Goal: Information Seeking & Learning: Learn about a topic

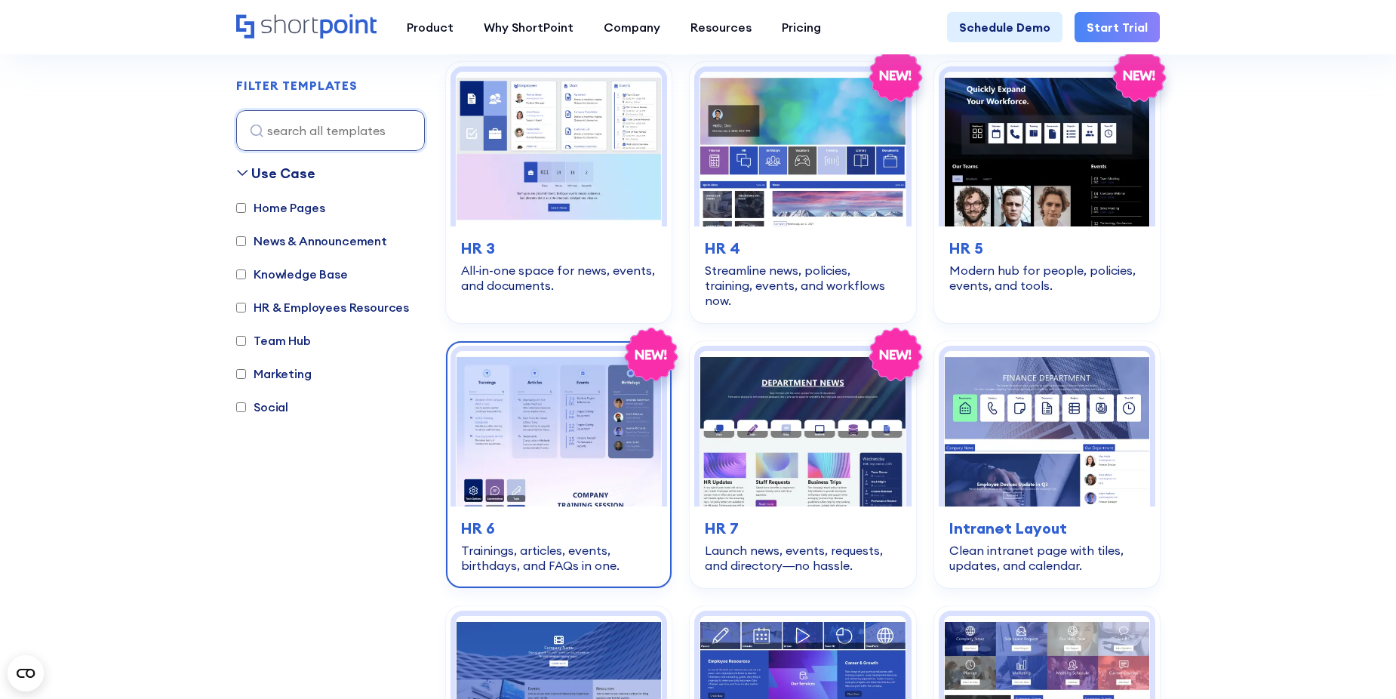
scroll to position [755, 0]
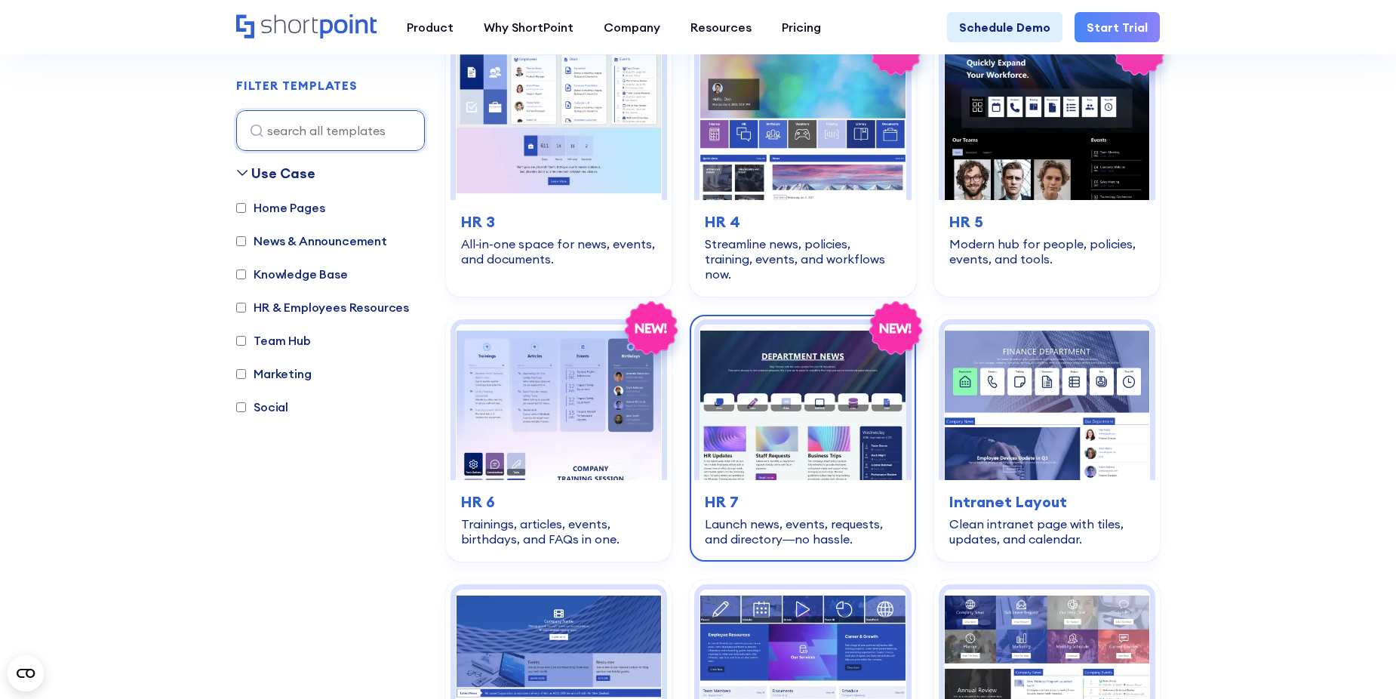
click at [785, 443] on img at bounding box center [802, 401] width 206 height 155
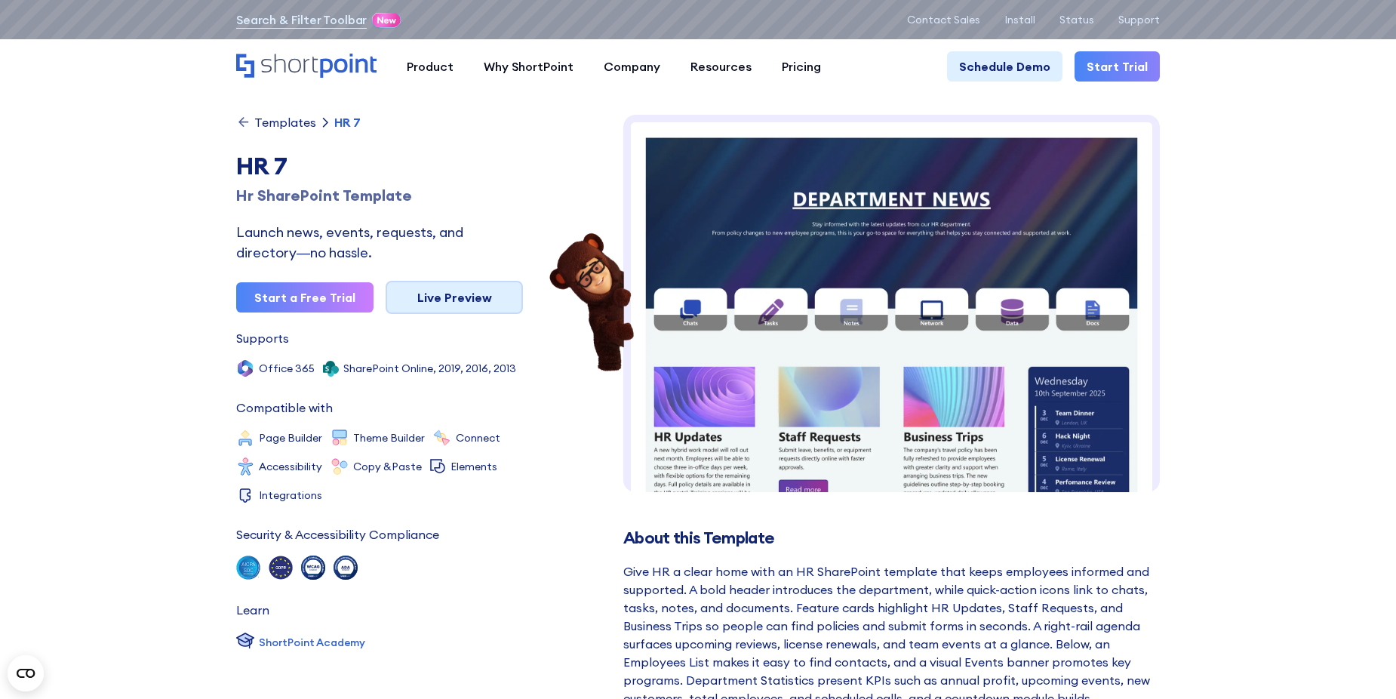
click at [476, 288] on link "Live Preview" at bounding box center [454, 297] width 137 height 33
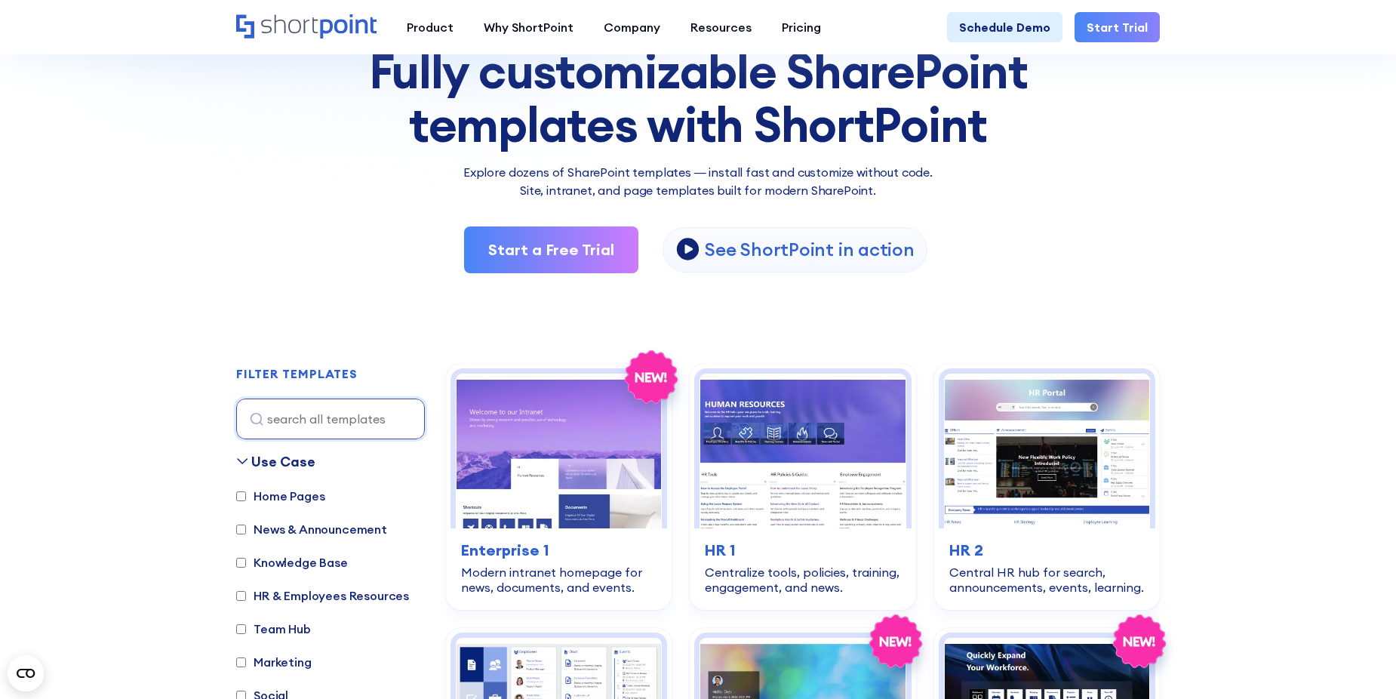
scroll to position [151, 0]
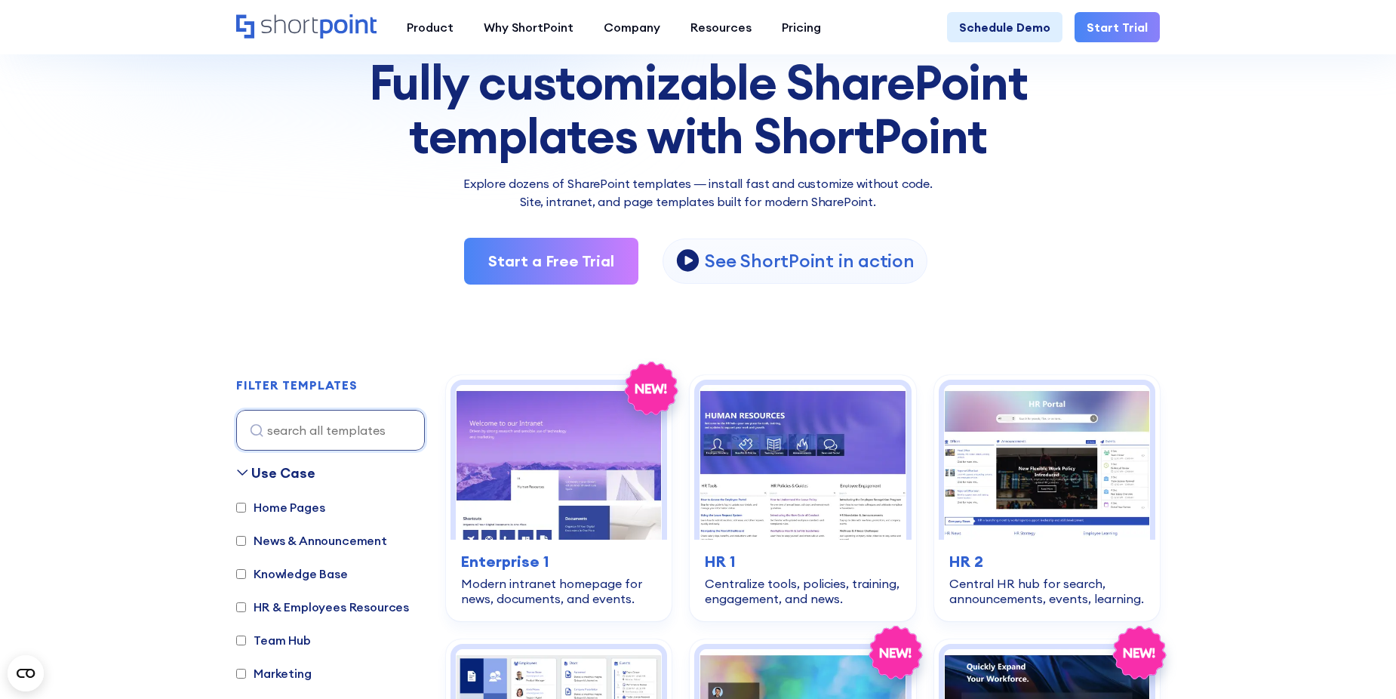
drag, startPoint x: 276, startPoint y: 220, endPoint x: 241, endPoint y: 231, distance: 37.2
click at [276, 220] on div "SHAREPOINT TEMPLATES Fully customizable SharePoint templates with ShortPoint Ex…" at bounding box center [698, 142] width 924 height 284
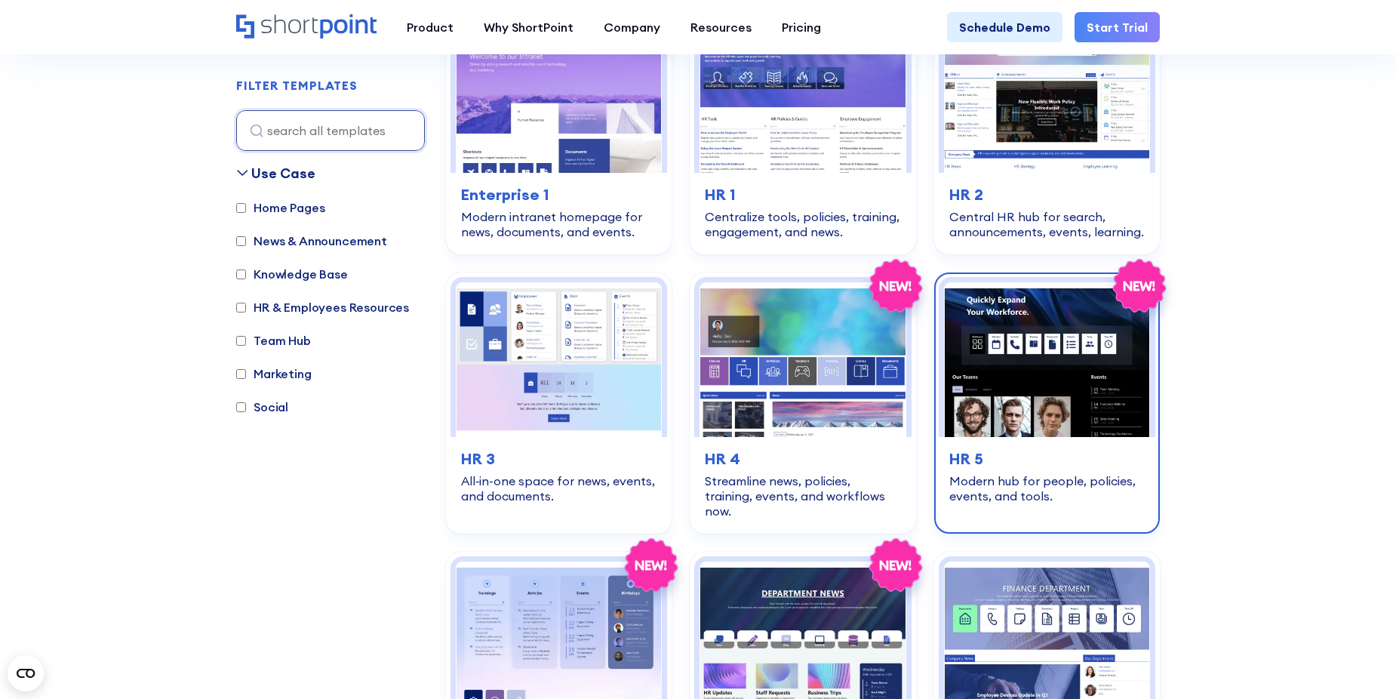
scroll to position [528, 0]
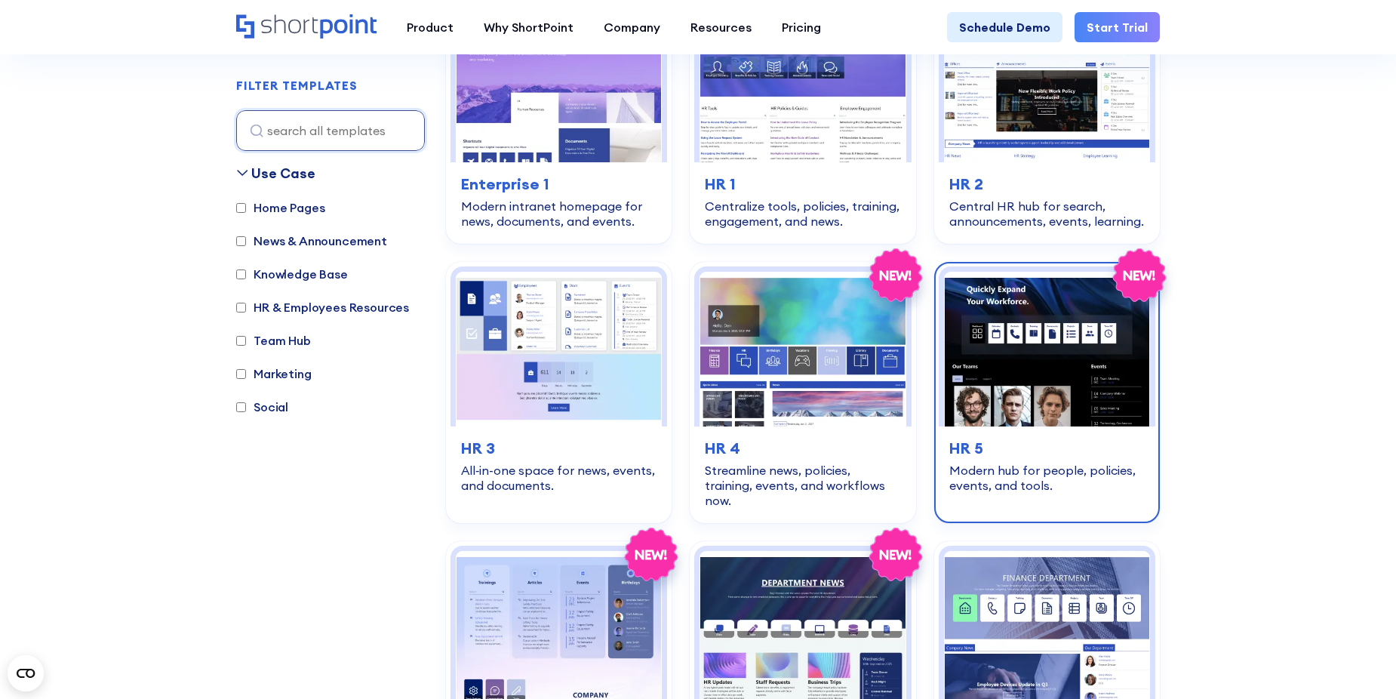
click at [1085, 373] on img at bounding box center [1047, 349] width 206 height 155
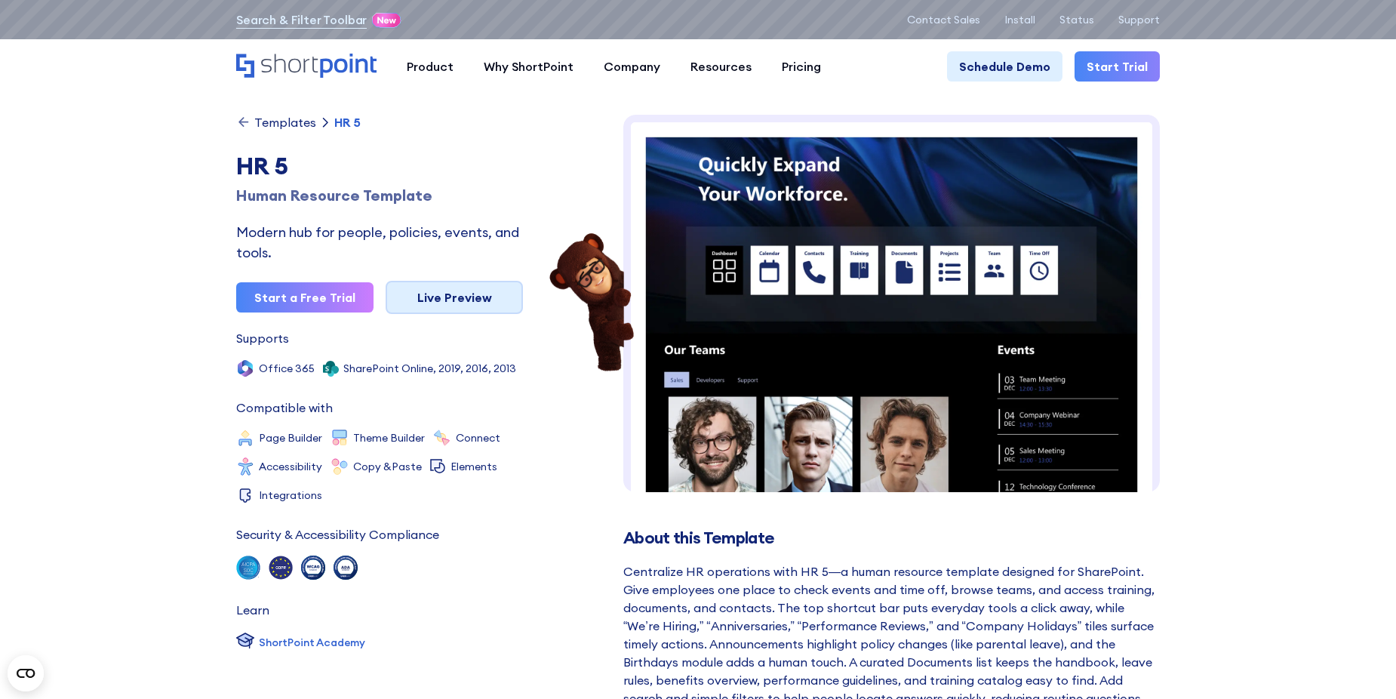
click at [459, 306] on link "Live Preview" at bounding box center [454, 297] width 137 height 33
click at [236, 124] on icon at bounding box center [243, 122] width 15 height 15
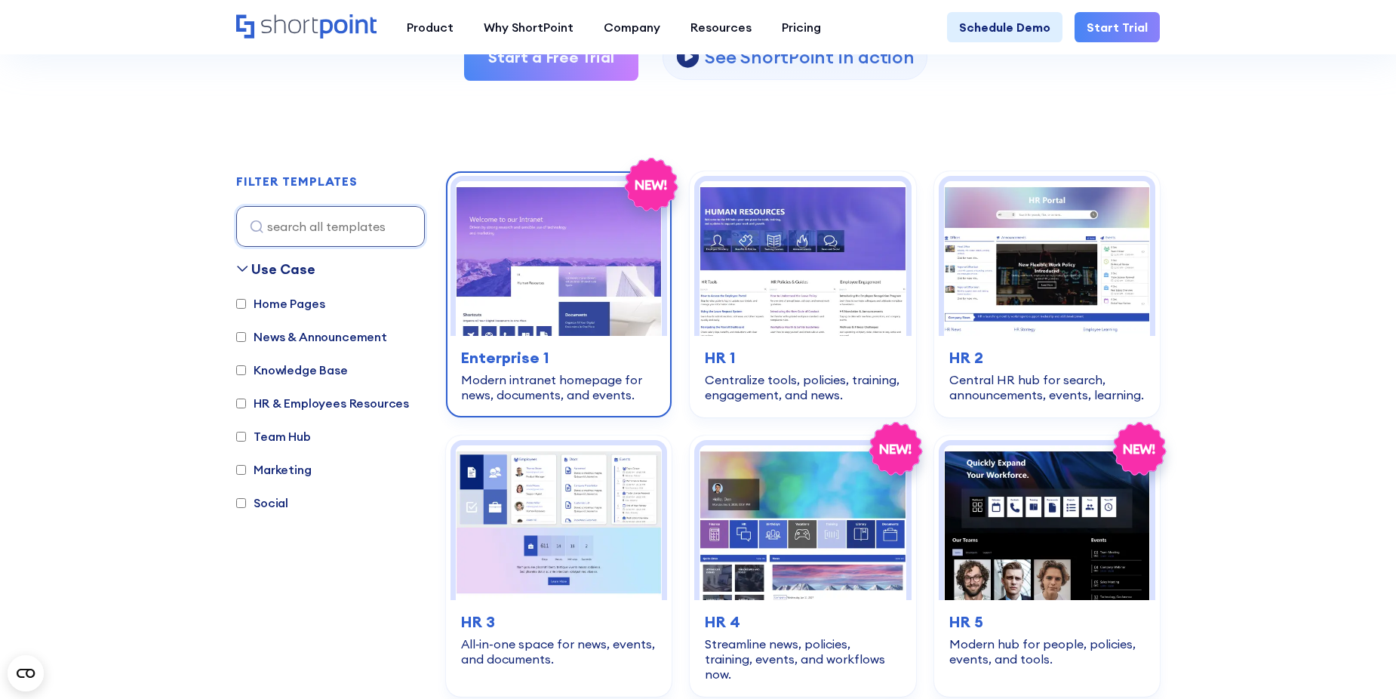
scroll to position [377, 0]
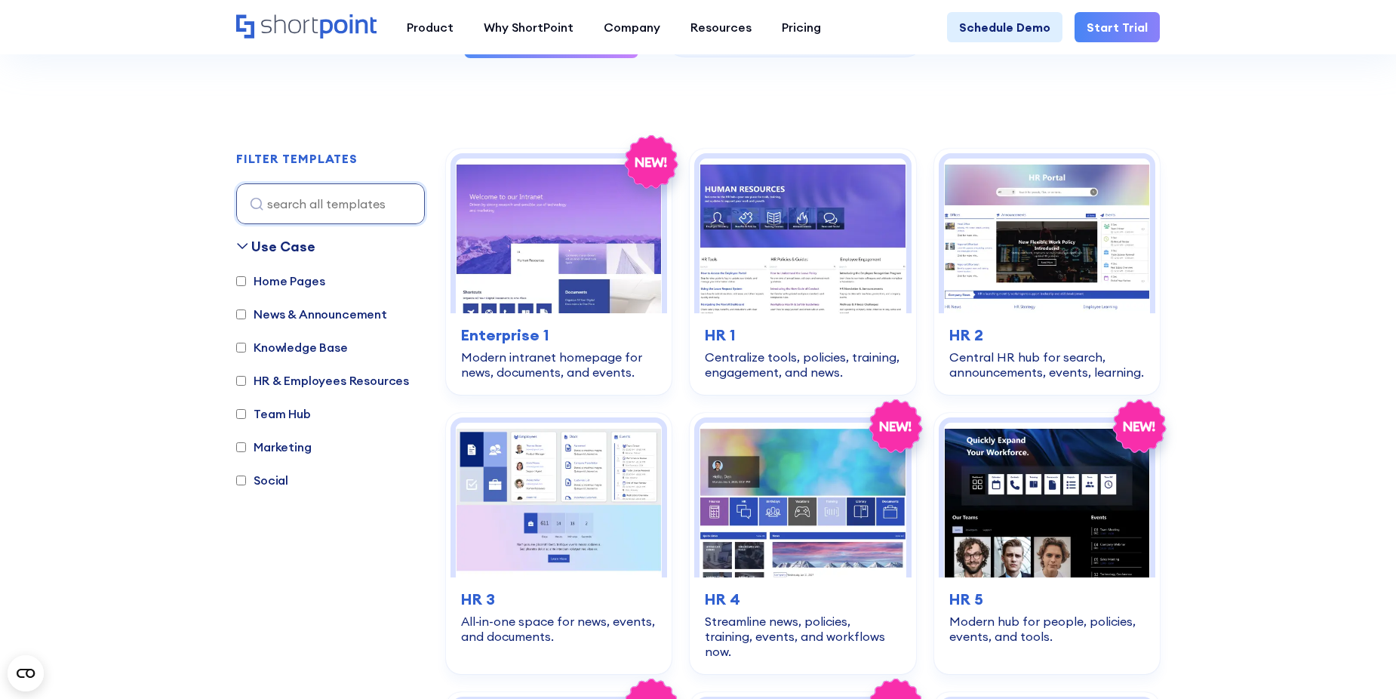
click at [254, 376] on label "HR & Employees Resources" at bounding box center [322, 380] width 173 height 18
click at [246, 376] on input "HR & Employees Resources" at bounding box center [241, 381] width 10 height 10
checkbox input "true"
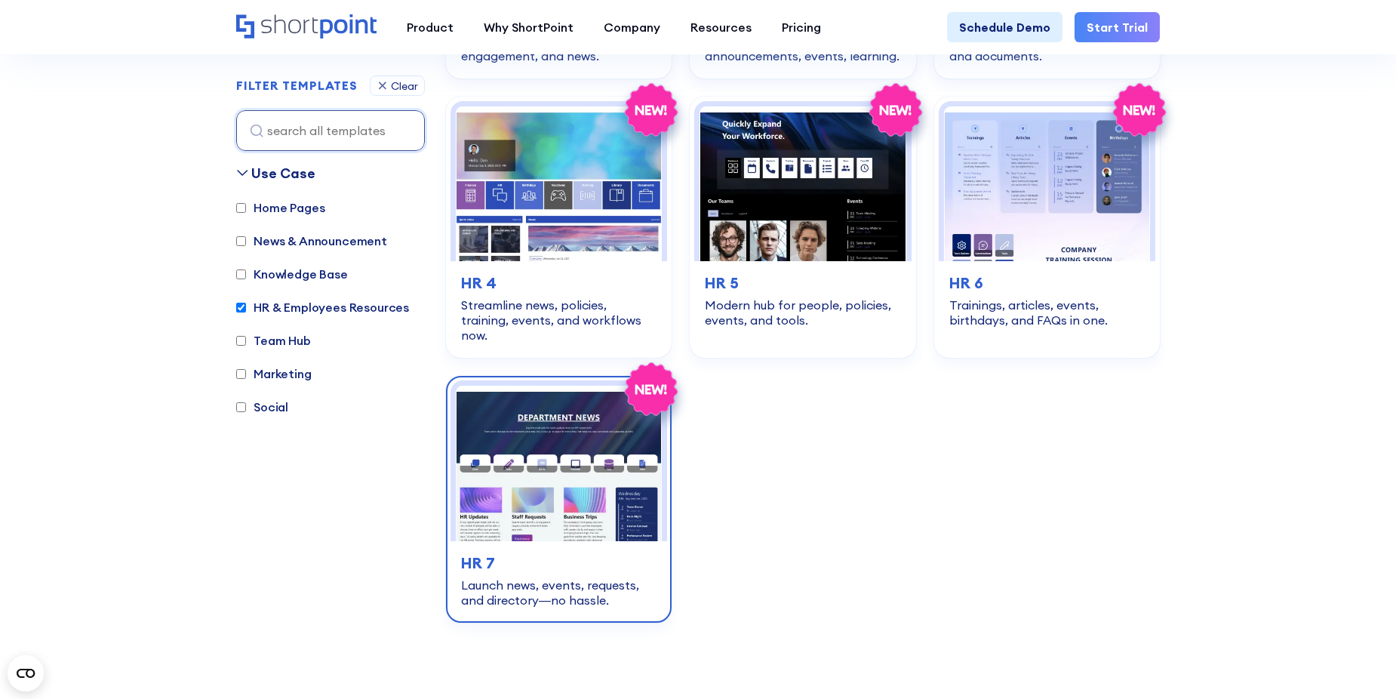
scroll to position [677, 0]
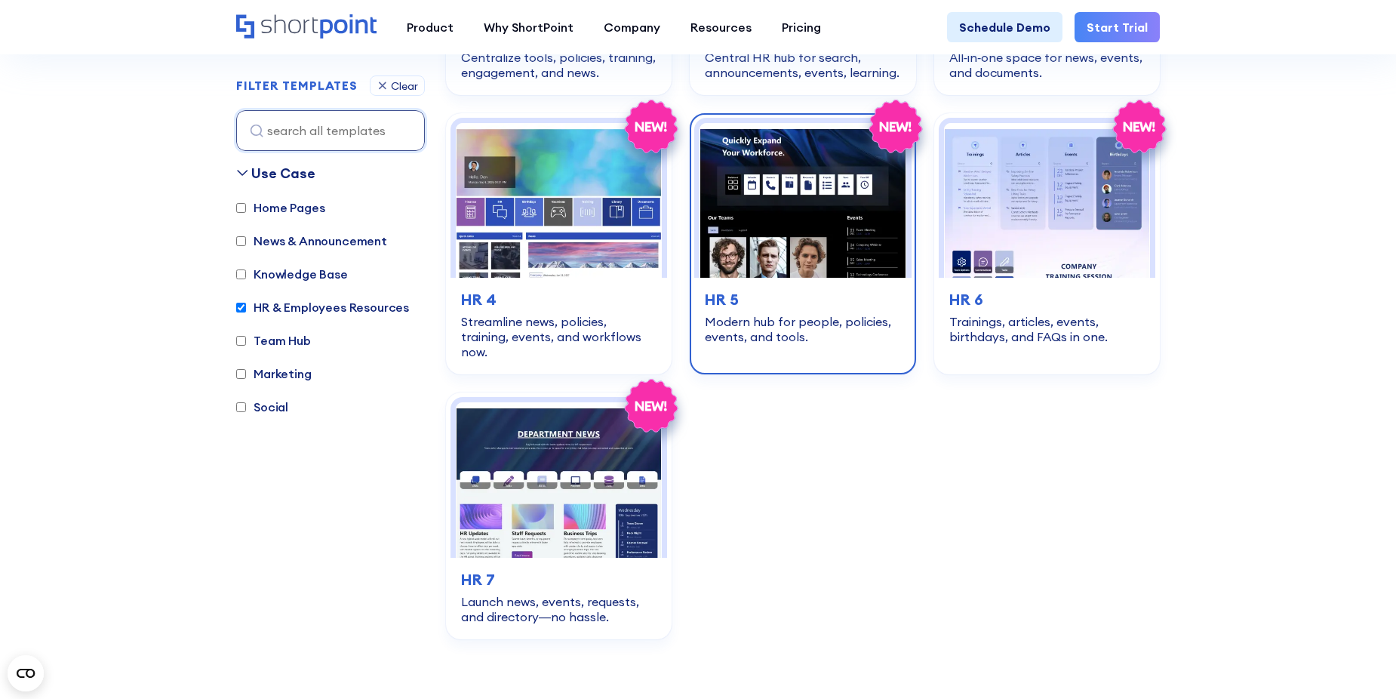
click at [764, 207] on img at bounding box center [802, 200] width 206 height 155
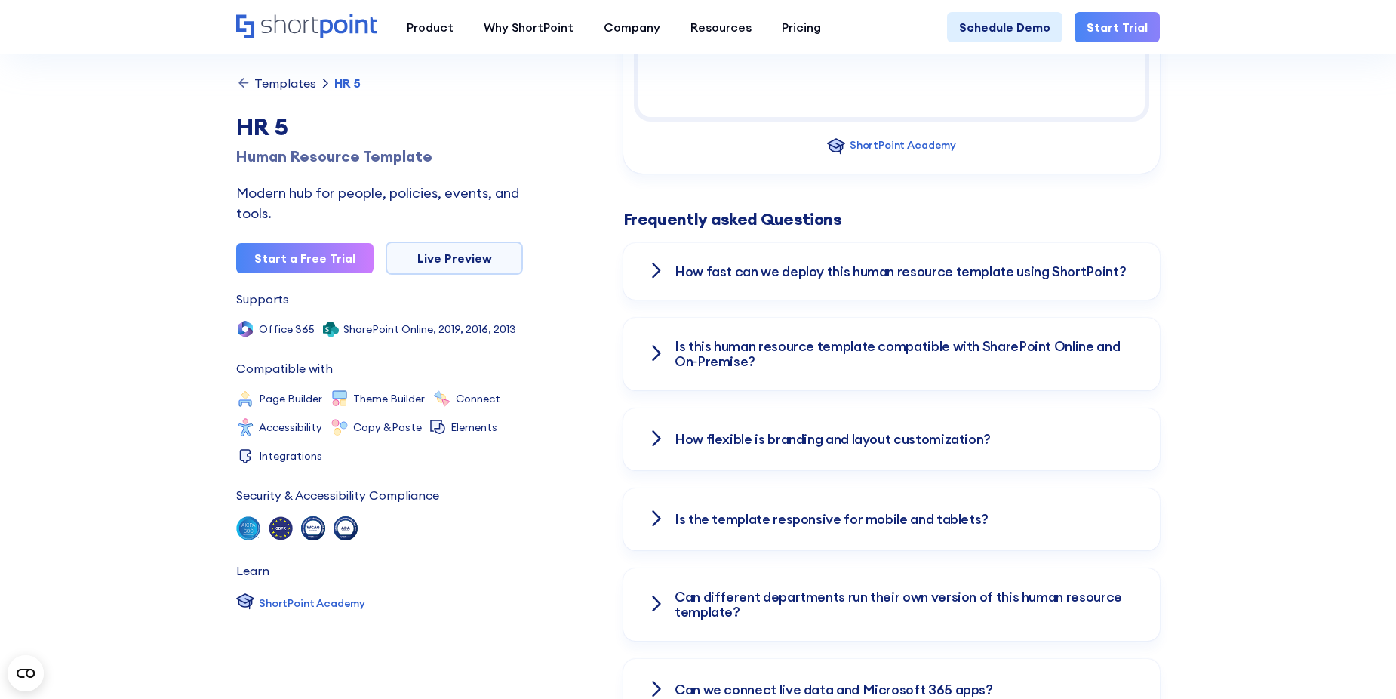
scroll to position [1962, 0]
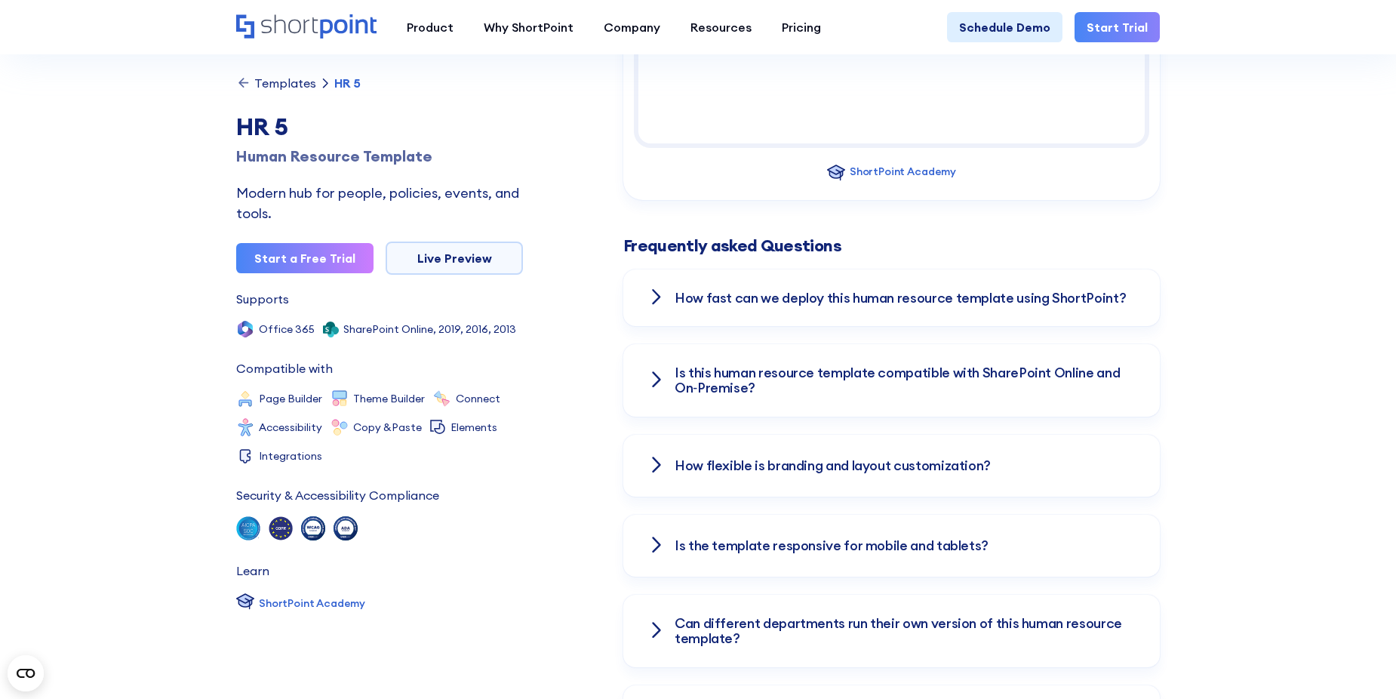
drag, startPoint x: 204, startPoint y: 282, endPoint x: 177, endPoint y: 285, distance: 27.3
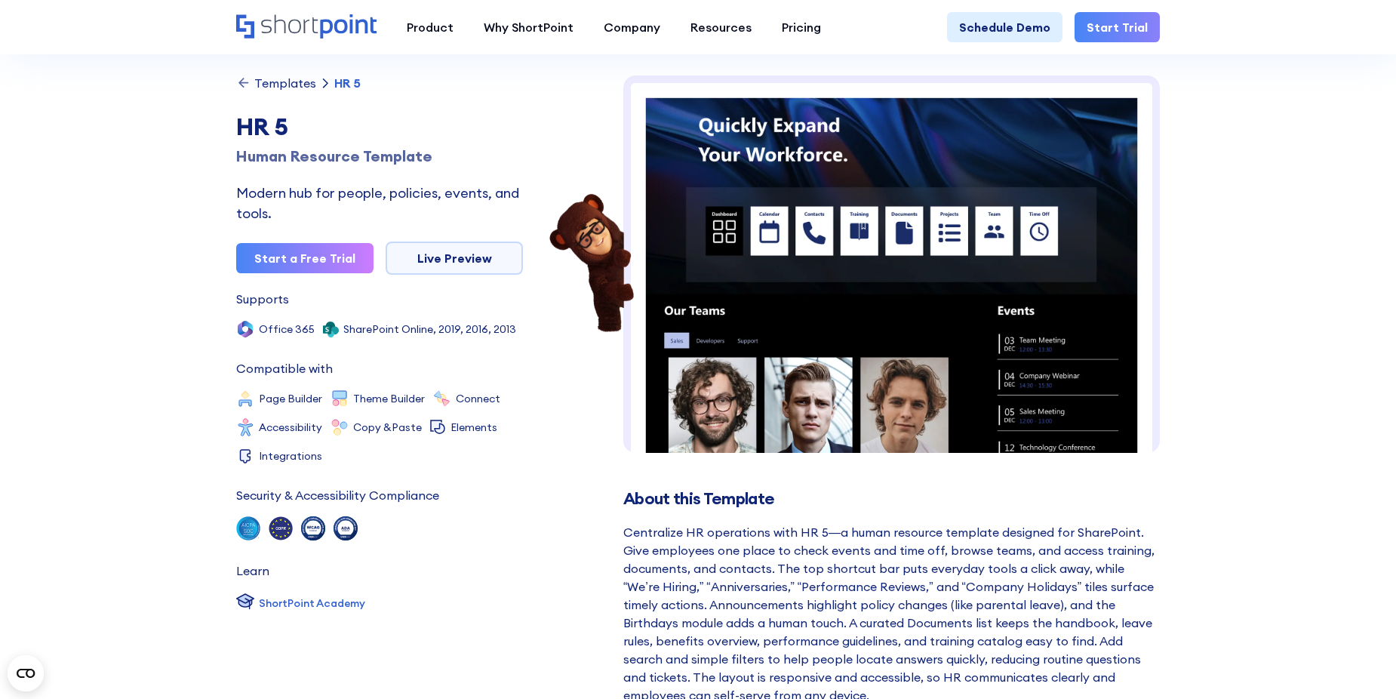
scroll to position [0, 0]
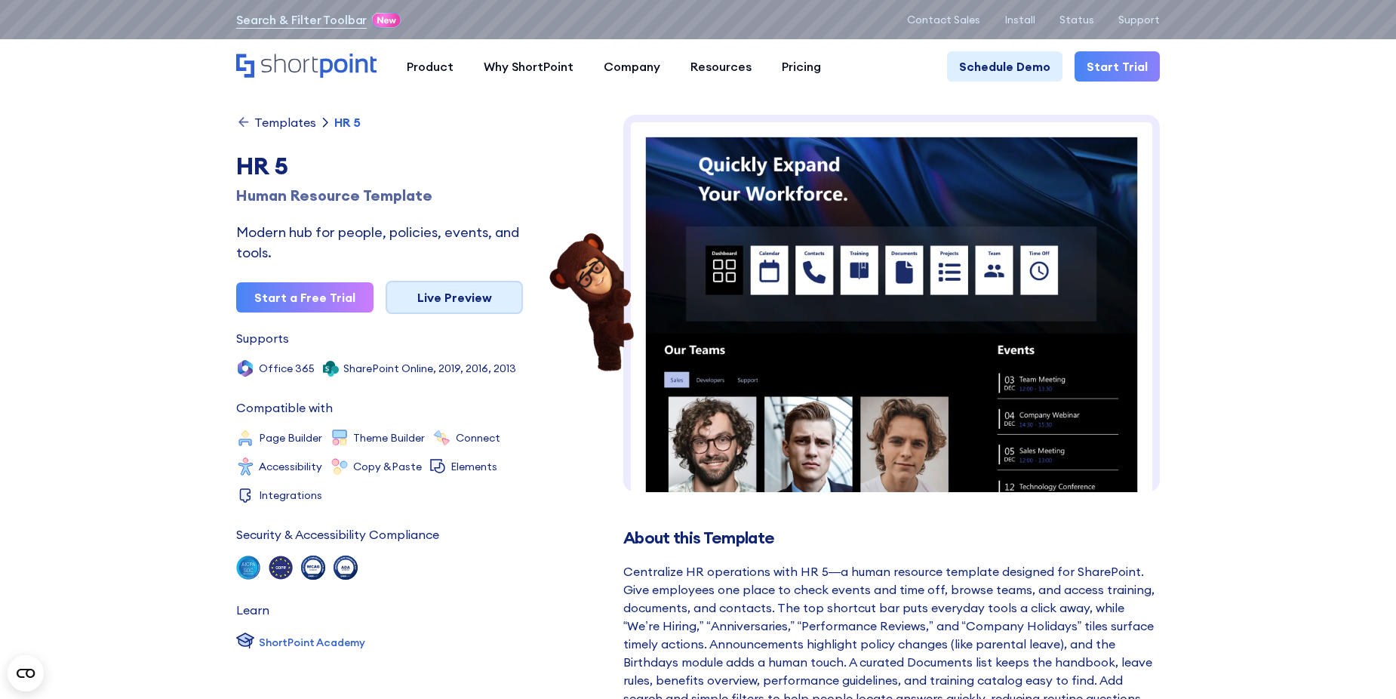
click at [440, 309] on link "Live Preview" at bounding box center [454, 297] width 137 height 33
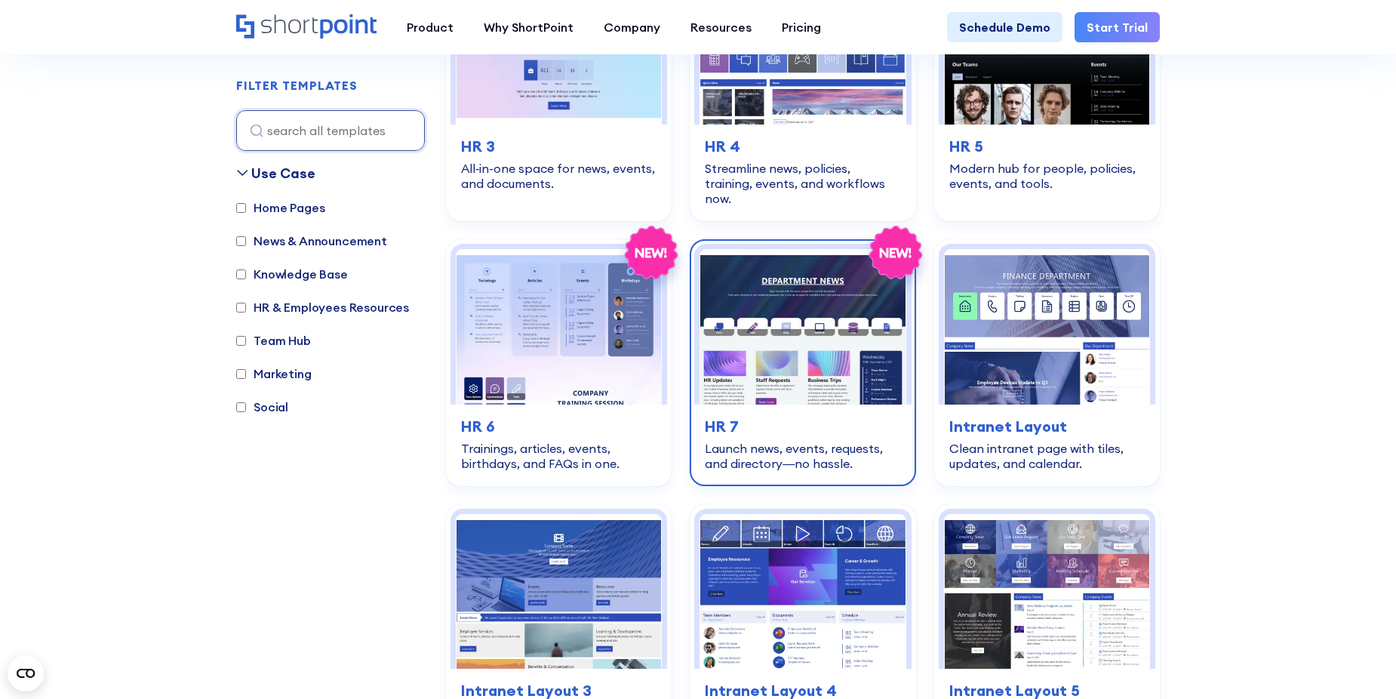
scroll to position [1283, 0]
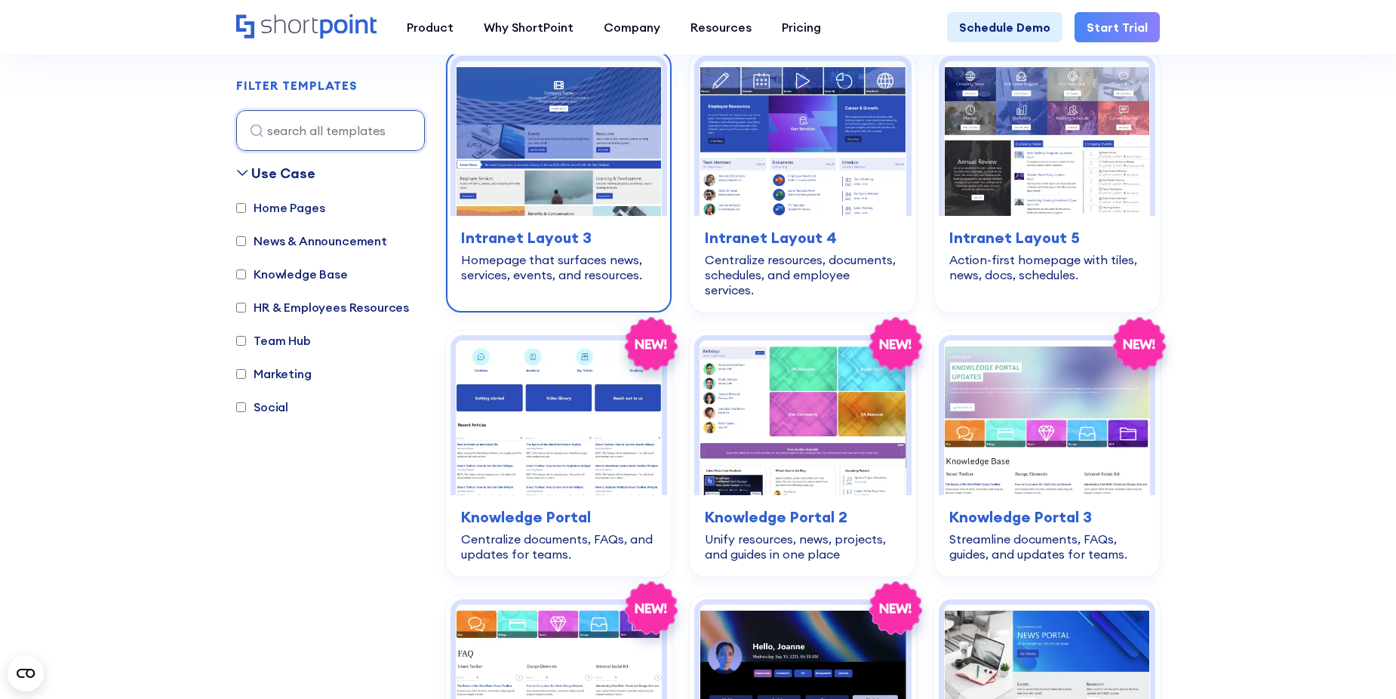
click at [546, 115] on img at bounding box center [559, 138] width 206 height 155
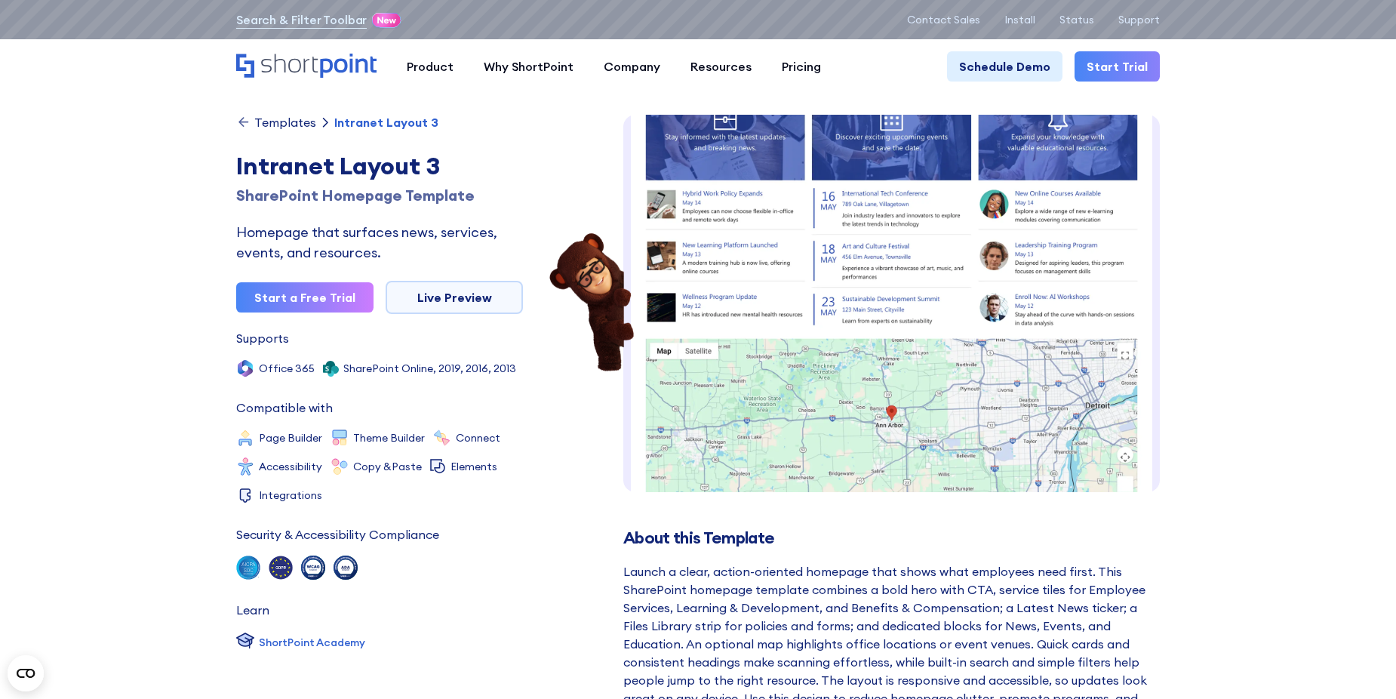
scroll to position [686, 0]
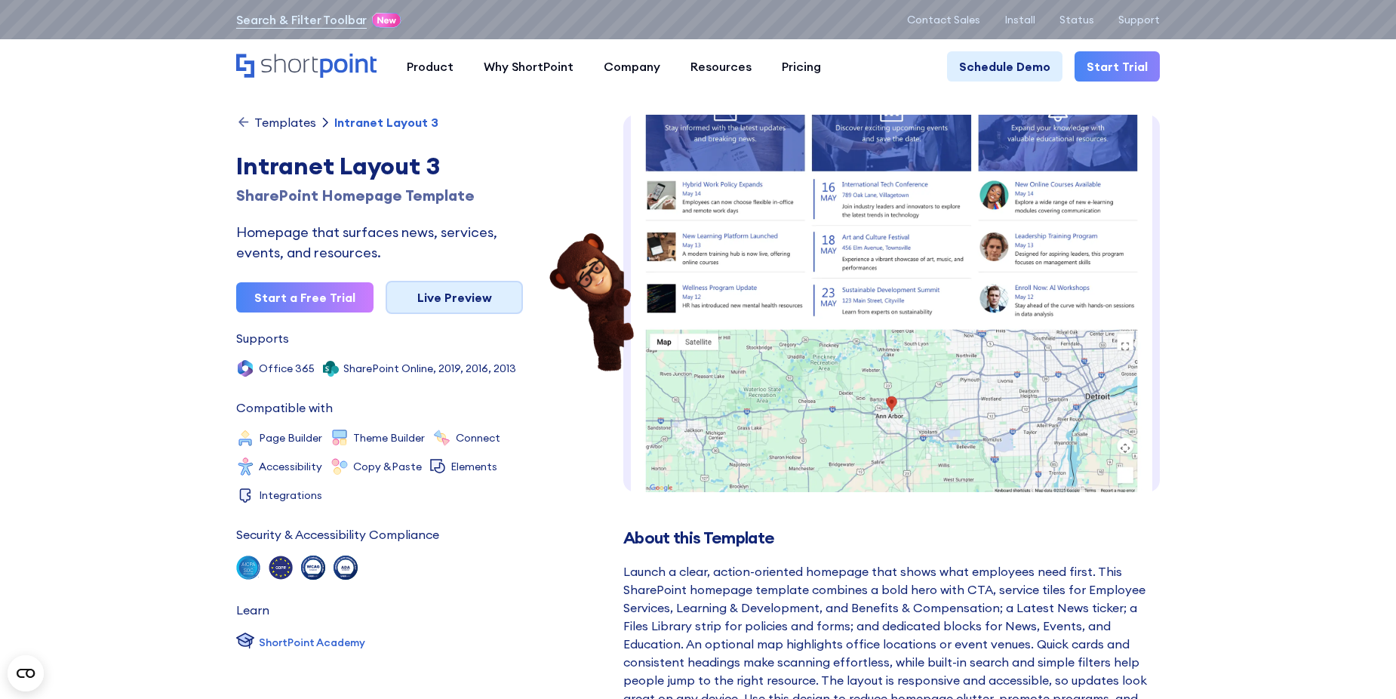
click at [429, 286] on link "Live Preview" at bounding box center [454, 297] width 137 height 33
